Goal: Information Seeking & Learning: Find specific page/section

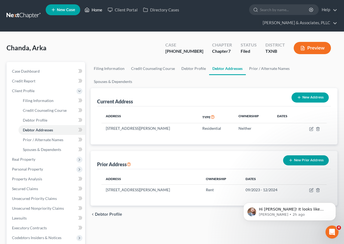
click at [97, 11] on link "Home" at bounding box center [93, 10] width 23 height 10
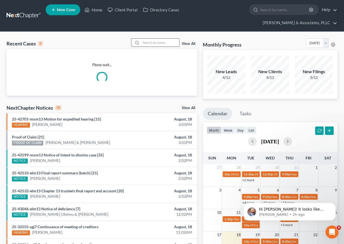
click at [148, 43] on input "search" at bounding box center [160, 43] width 38 height 8
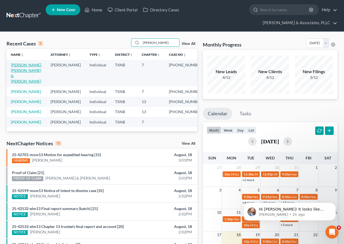
type input "[PERSON_NAME]"
click at [31, 67] on link "[PERSON_NAME], [PERSON_NAME] & [PERSON_NAME]" at bounding box center [26, 73] width 31 height 21
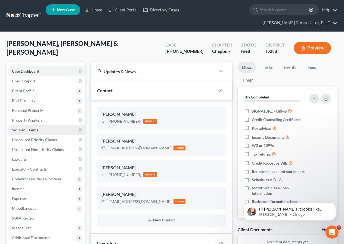
scroll to position [89, 0]
click at [28, 129] on span "Secured Claims" at bounding box center [25, 130] width 26 height 5
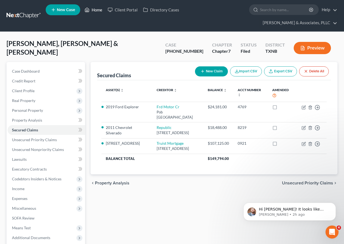
click at [97, 10] on link "Home" at bounding box center [93, 10] width 23 height 10
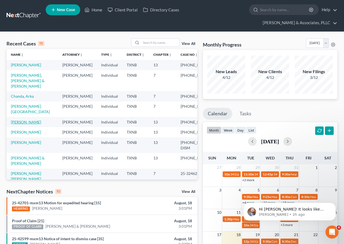
click at [22, 124] on link "[PERSON_NAME]" at bounding box center [26, 122] width 30 height 5
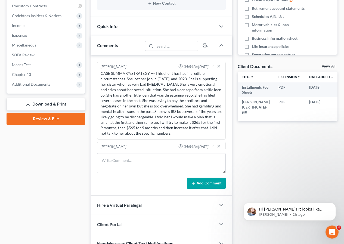
scroll to position [144, 0]
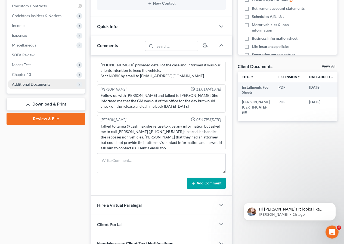
click at [31, 85] on span "Additional Documents" at bounding box center [31, 84] width 38 height 5
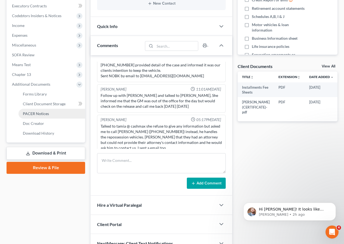
click at [37, 113] on span "PACER Notices" at bounding box center [36, 113] width 26 height 5
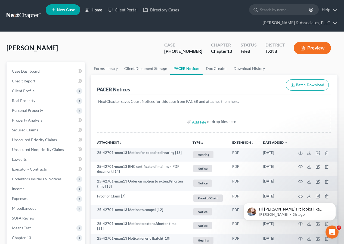
click at [96, 10] on link "Home" at bounding box center [93, 10] width 23 height 10
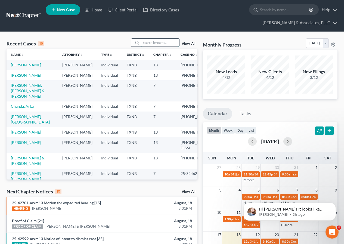
click at [151, 44] on input "search" at bounding box center [160, 43] width 38 height 8
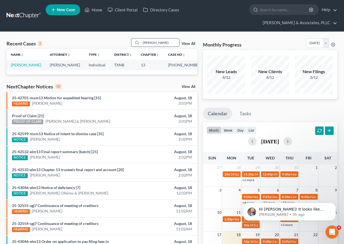
type input "[PERSON_NAME]"
click at [23, 65] on link "[PERSON_NAME]" at bounding box center [26, 65] width 30 height 5
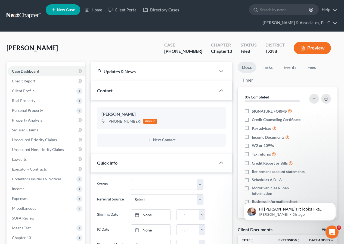
scroll to position [45, 0]
click at [311, 69] on link "Fees" at bounding box center [311, 67] width 17 height 11
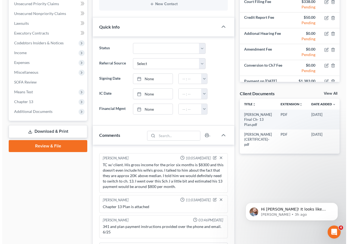
scroll to position [0, 11]
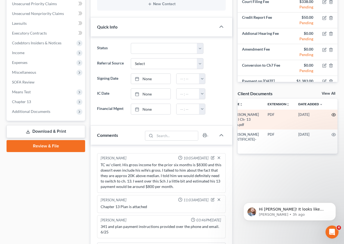
click at [332, 114] on icon "button" at bounding box center [334, 115] width 4 height 4
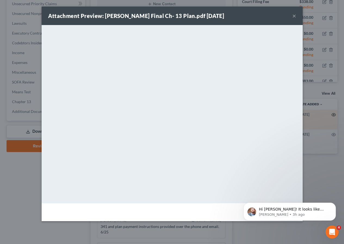
scroll to position [0, 10]
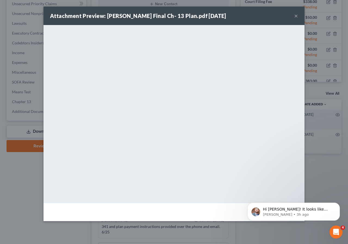
click at [296, 16] on button "×" at bounding box center [296, 16] width 4 height 7
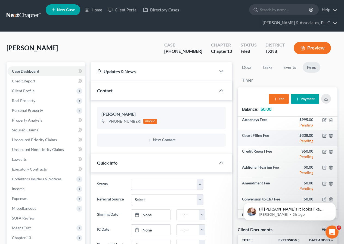
scroll to position [0, 0]
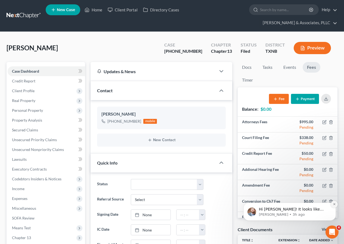
click at [334, 204] on icon "Dismiss notification" at bounding box center [334, 204] width 3 height 3
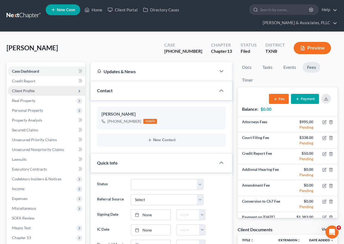
click at [27, 90] on span "Client Profile" at bounding box center [23, 90] width 23 height 5
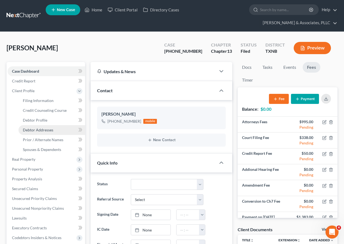
click at [44, 131] on span "Debtor Addresses" at bounding box center [38, 130] width 30 height 5
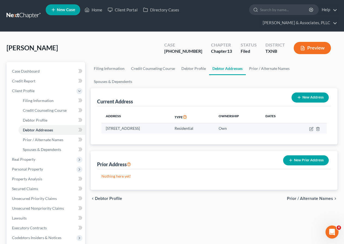
drag, startPoint x: 106, startPoint y: 116, endPoint x: 187, endPoint y: 117, distance: 81.1
click at [170, 123] on td "[STREET_ADDRESS]" at bounding box center [135, 128] width 69 height 10
copy td "[STREET_ADDRESS]"
